Goal: Transaction & Acquisition: Download file/media

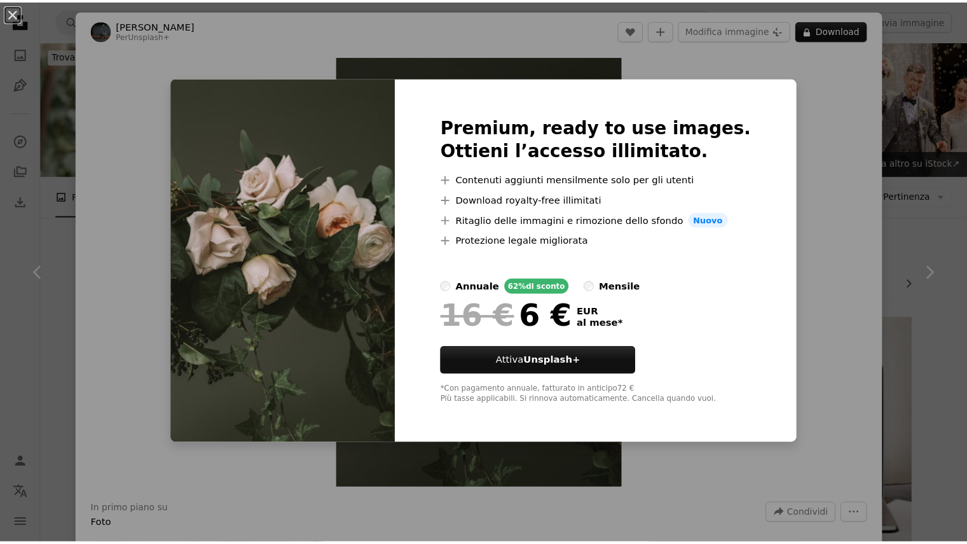
scroll to position [3239, 0]
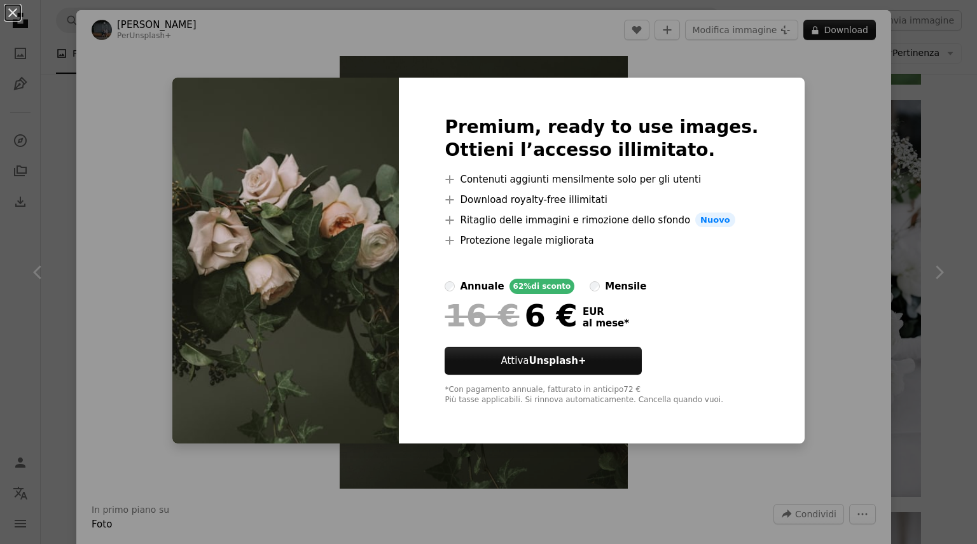
click at [821, 141] on div "An X shape Premium, ready to use images. Ottieni l’accesso illimitato. A plus s…" at bounding box center [488, 272] width 977 height 544
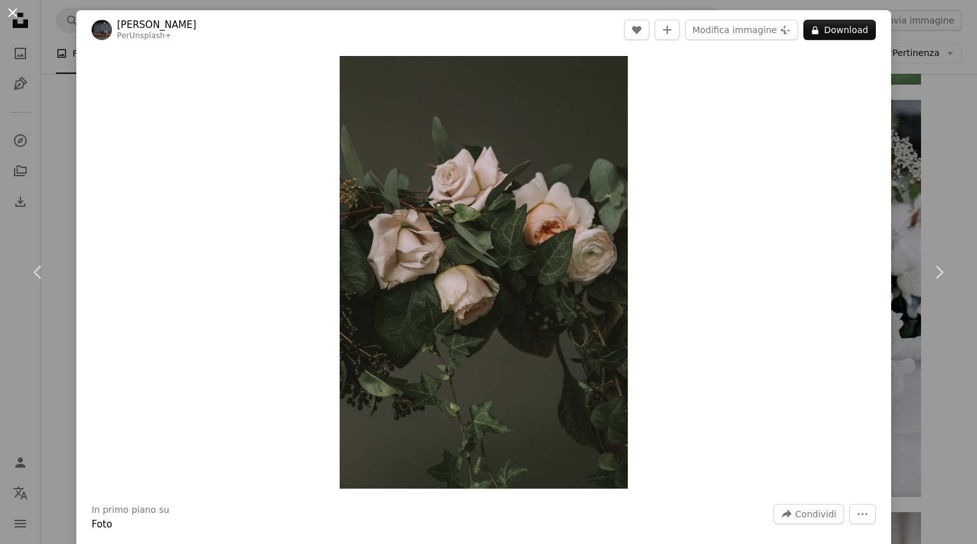
click at [15, 10] on button "An X shape" at bounding box center [12, 12] width 15 height 15
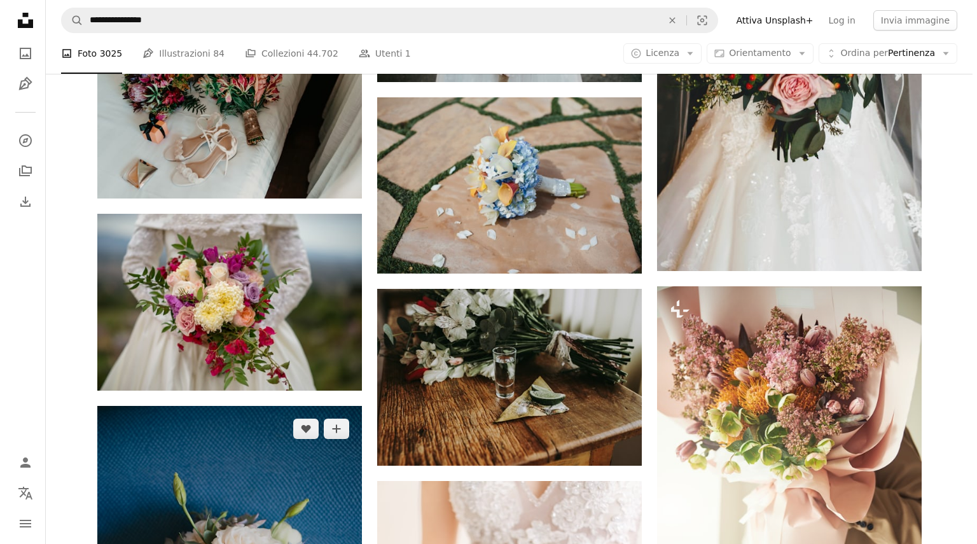
scroll to position [4023, 0]
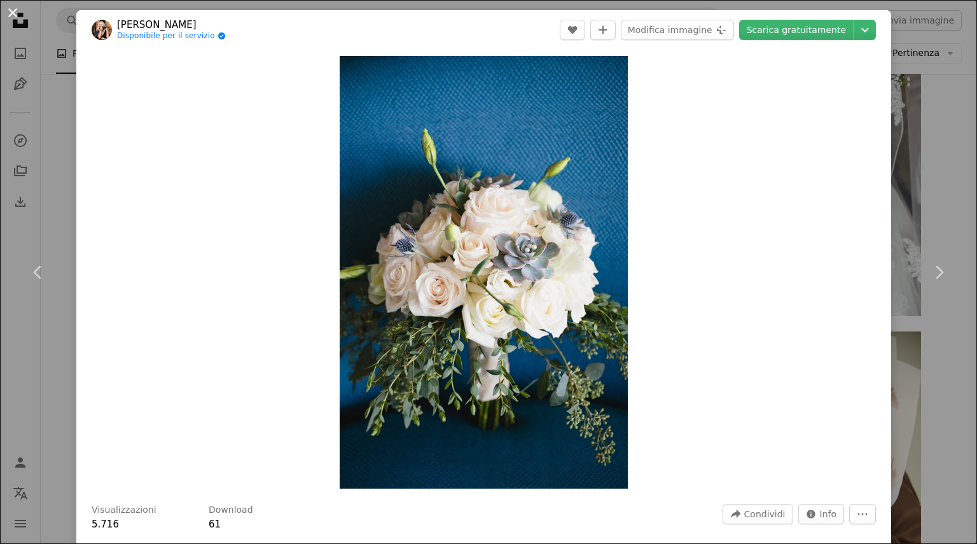
click at [11, 12] on button "An X shape" at bounding box center [12, 12] width 15 height 15
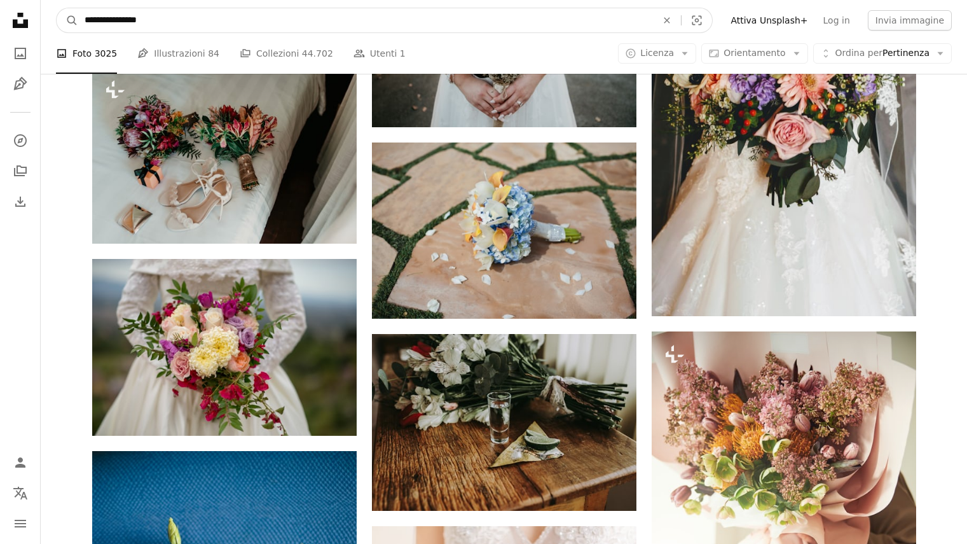
click at [119, 24] on input "**********" at bounding box center [365, 20] width 575 height 24
type input "**********"
click at [57, 8] on button "A magnifying glass" at bounding box center [68, 20] width 22 height 24
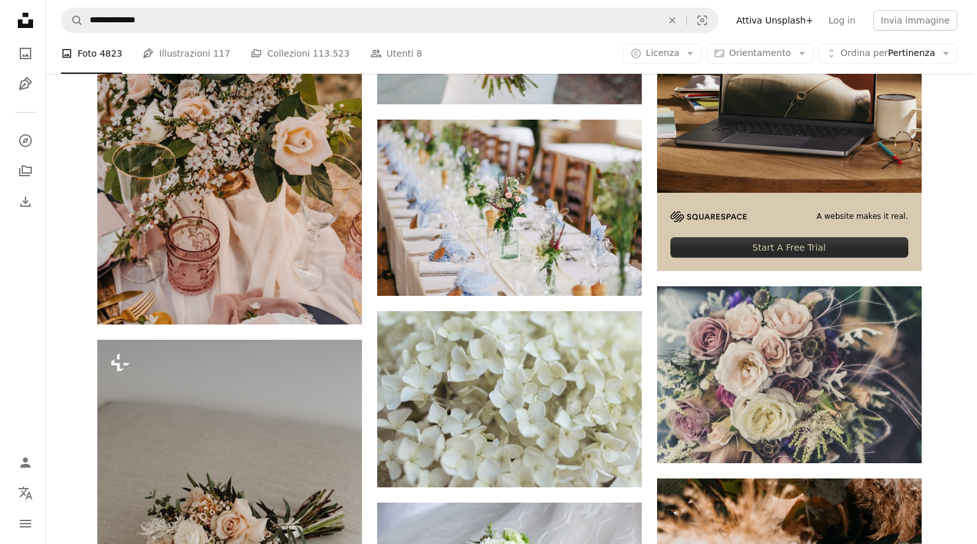
scroll to position [404, 0]
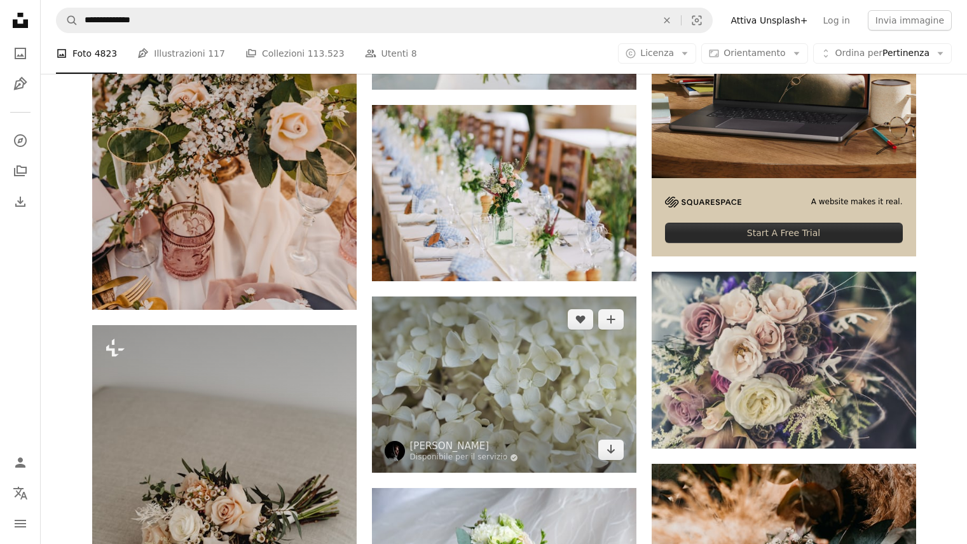
click at [540, 296] on img at bounding box center [504, 384] width 265 height 176
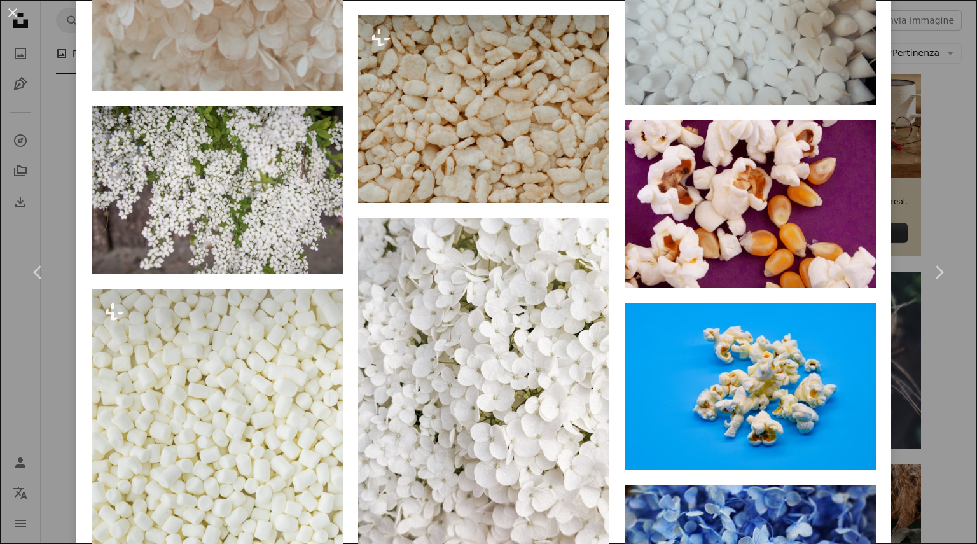
scroll to position [4966, 0]
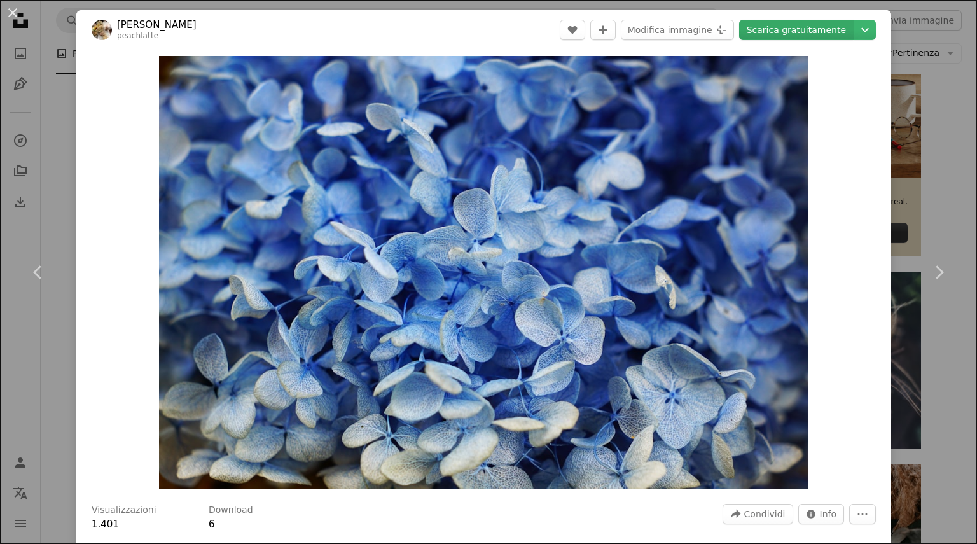
click at [804, 30] on link "Scarica gratuitamente" at bounding box center [796, 30] width 114 height 20
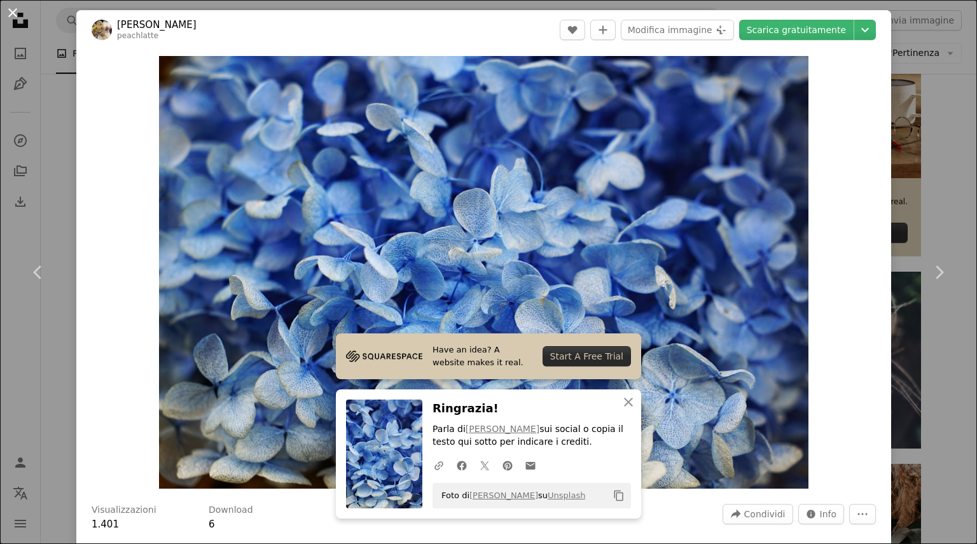
click at [14, 13] on button "An X shape" at bounding box center [12, 12] width 15 height 15
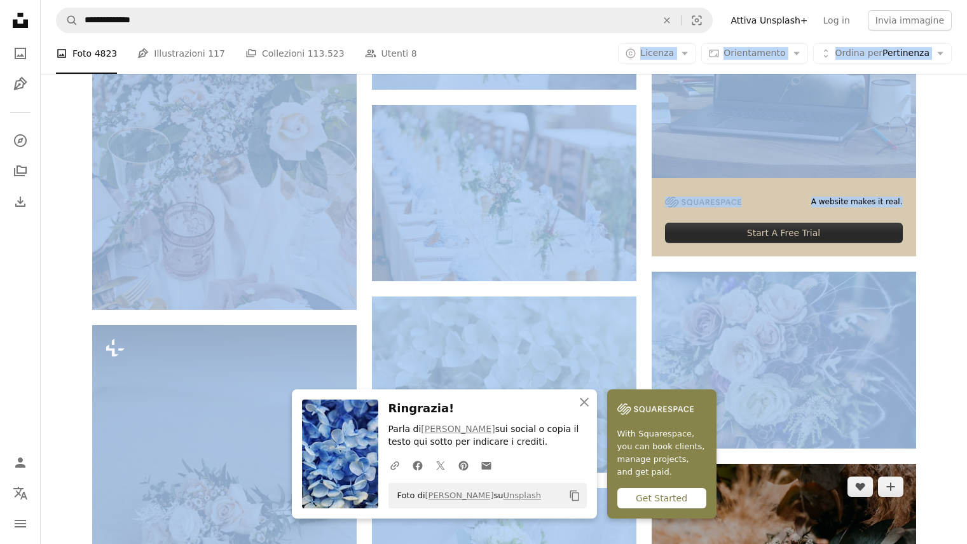
drag, startPoint x: 580, startPoint y: 72, endPoint x: 671, endPoint y: 293, distance: 238.3
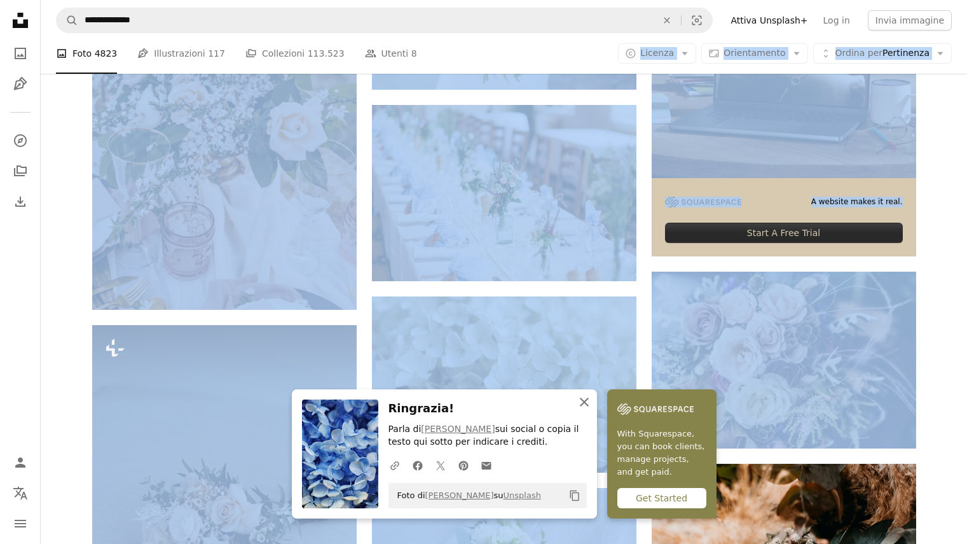
click at [597, 395] on button "An X shape Chiudi" at bounding box center [584, 401] width 25 height 25
